Goal: Task Accomplishment & Management: Manage account settings

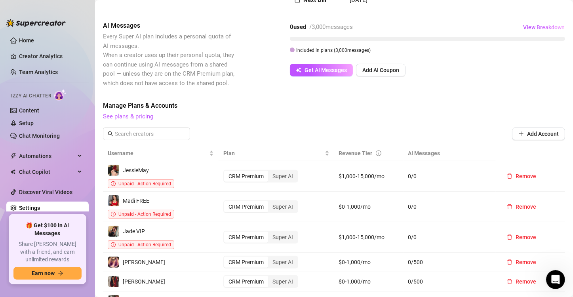
scroll to position [1161, 0]
click at [14, 9] on div at bounding box center [35, 19] width 59 height 24
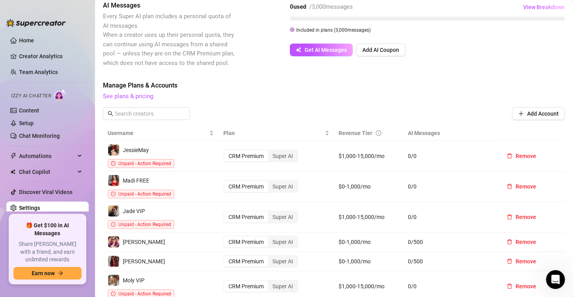
scroll to position [237, 0]
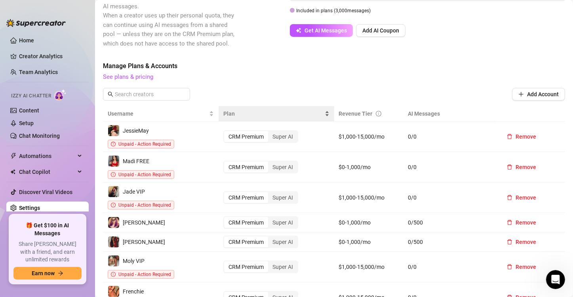
drag, startPoint x: 243, startPoint y: 127, endPoint x: 264, endPoint y: 108, distance: 29.1
click at [243, 131] on div "CRM Premium" at bounding box center [246, 136] width 44 height 11
click at [226, 132] on input "CRM Premium" at bounding box center [226, 132] width 0 height 0
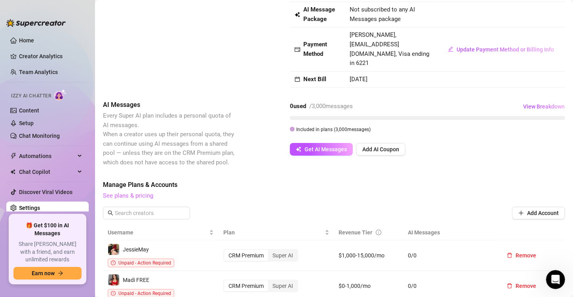
click at [125, 192] on link "See plans & pricing" at bounding box center [128, 195] width 50 height 7
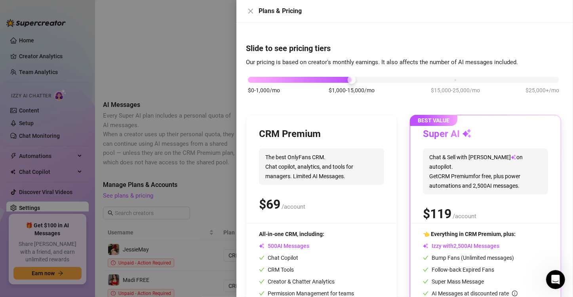
click at [317, 135] on h3 "CRM Premium" at bounding box center [290, 134] width 62 height 13
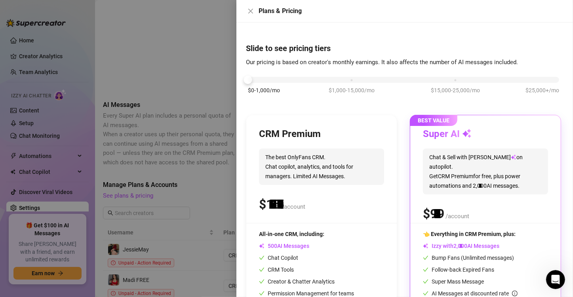
click at [256, 78] on div "$0-1,000/mo $1,000-15,000/mo $15,000-25,000/mo $25,000+/mo" at bounding box center [403, 77] width 311 height 5
click at [311, 168] on span "The best OnlyFans CRM. Chat copilot, analytics, and tools for managers. Limited…" at bounding box center [321, 166] width 125 height 36
click at [207, 68] on div at bounding box center [286, 148] width 573 height 297
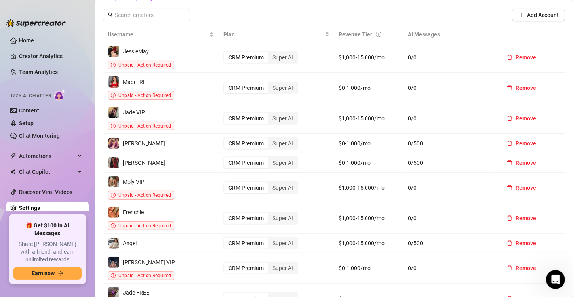
scroll to position [277, 0]
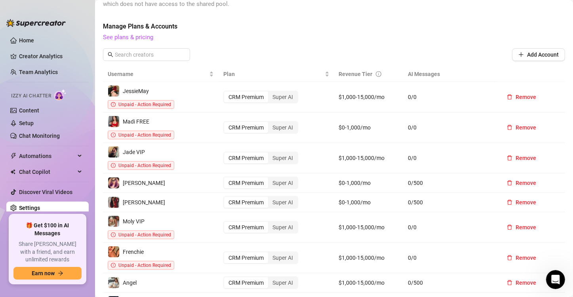
drag, startPoint x: 31, startPoint y: 53, endPoint x: 364, endPoint y: 199, distance: 363.1
click at [32, 53] on link "Creator Analytics" at bounding box center [50, 56] width 63 height 13
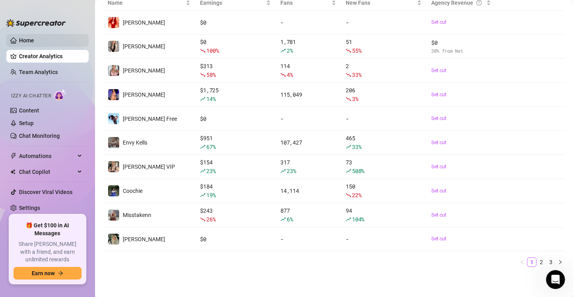
click at [27, 37] on link "Home" at bounding box center [26, 40] width 15 height 6
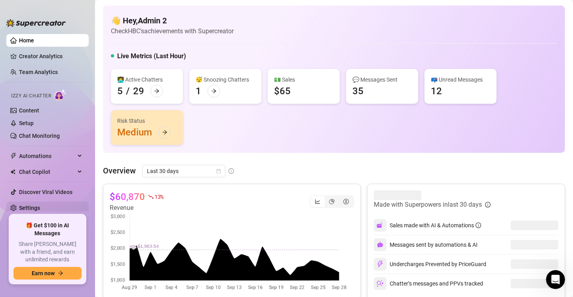
click at [35, 205] on link "Settings" at bounding box center [29, 208] width 21 height 6
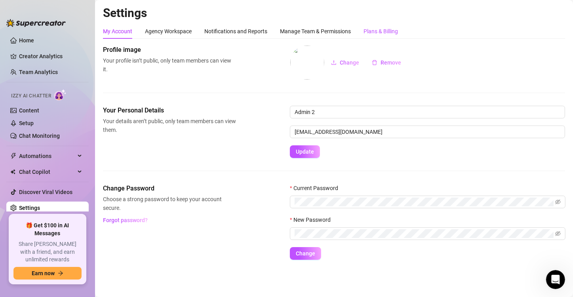
click at [378, 27] on div "Plans & Billing" at bounding box center [380, 31] width 34 height 9
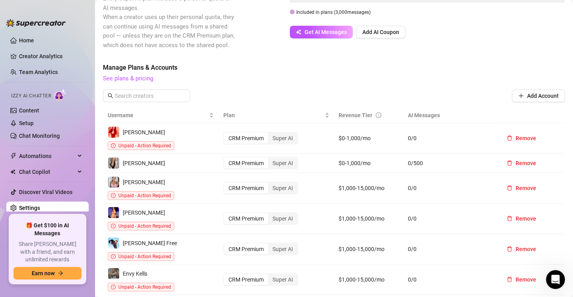
scroll to position [237, 0]
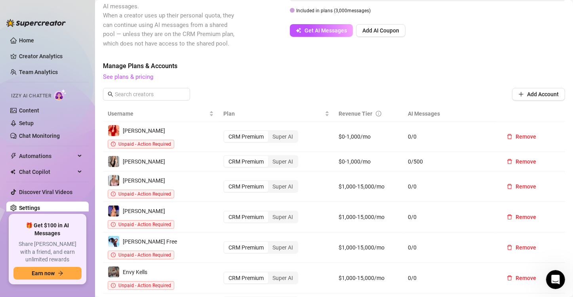
click at [352, 131] on td "$0-1,000/mo" at bounding box center [368, 136] width 69 height 30
click at [357, 124] on td "$0-1,000/mo" at bounding box center [368, 136] width 69 height 30
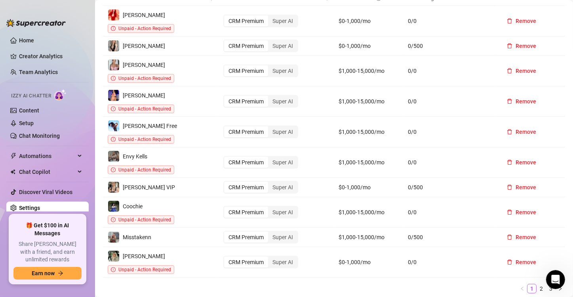
scroll to position [396, 0]
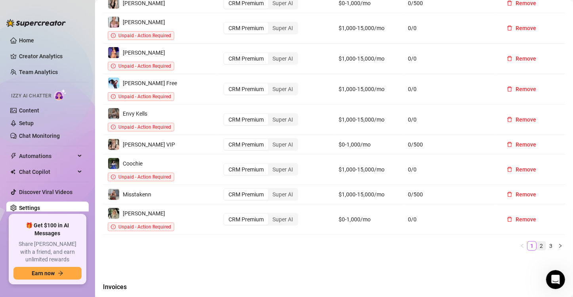
click at [537, 241] on link "2" at bounding box center [541, 245] width 9 height 9
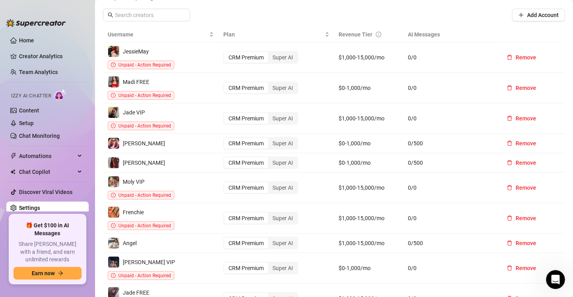
scroll to position [277, 0]
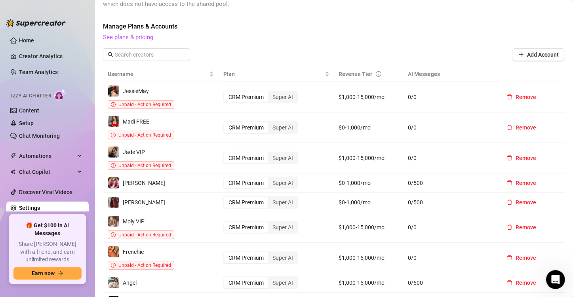
click at [350, 193] on td "$0-1,000/mo" at bounding box center [368, 202] width 69 height 19
click at [359, 173] on td "$0-1,000/mo" at bounding box center [368, 182] width 69 height 19
click at [368, 121] on td "$0-1,000/mo" at bounding box center [368, 127] width 69 height 30
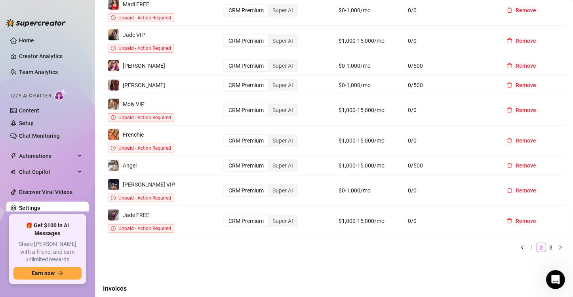
scroll to position [396, 0]
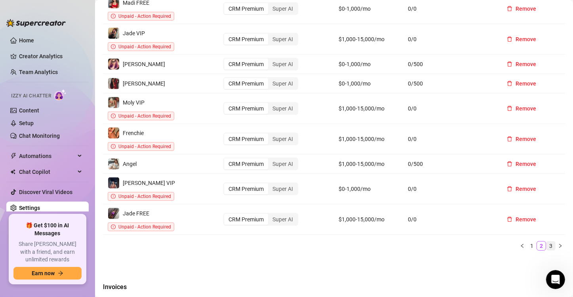
click at [546, 241] on link "3" at bounding box center [550, 245] width 9 height 9
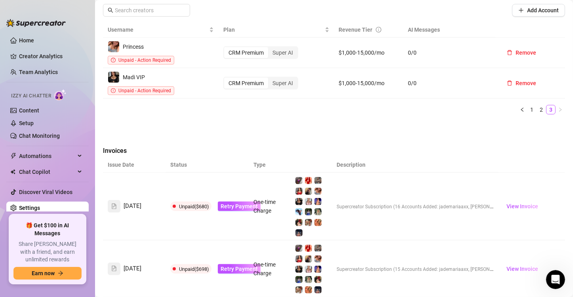
scroll to position [277, 0]
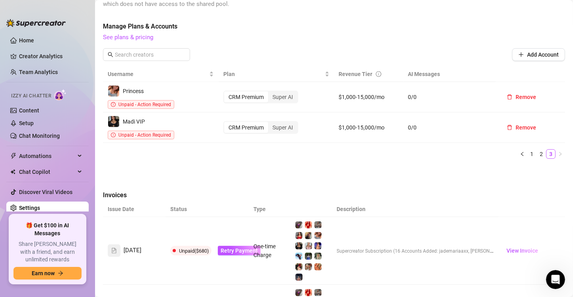
click at [256, 149] on ul "1 2 3" at bounding box center [334, 153] width 462 height 9
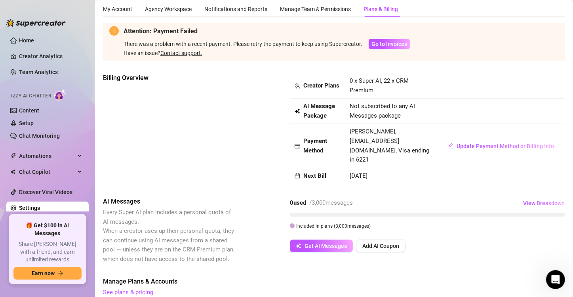
scroll to position [10, 0]
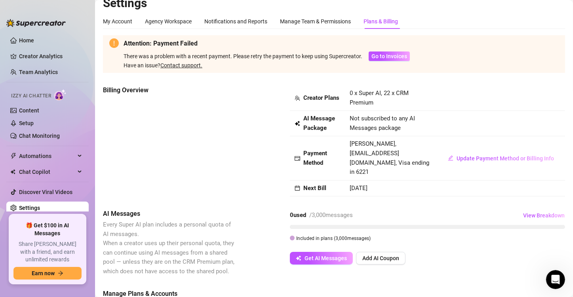
click at [220, 123] on div "Billing Overview" at bounding box center [169, 130] width 133 height 90
drag, startPoint x: 202, startPoint y: 106, endPoint x: 307, endPoint y: 122, distance: 106.9
click at [202, 106] on div "Billing Overview" at bounding box center [169, 130] width 133 height 90
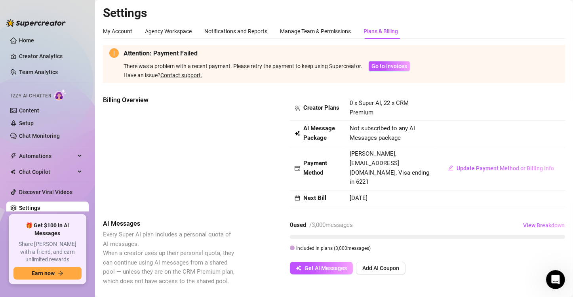
click at [178, 133] on div "Billing Overview" at bounding box center [169, 140] width 133 height 90
click at [175, 146] on div "Billing Overview" at bounding box center [169, 140] width 133 height 90
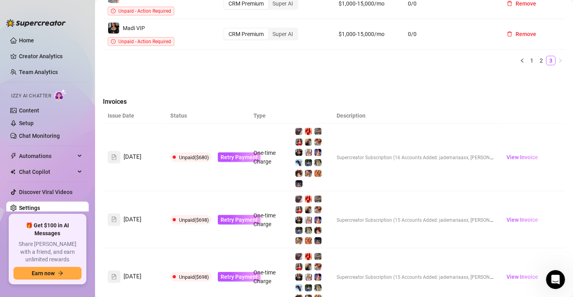
scroll to position [396, 0]
